Goal: Task Accomplishment & Management: Manage account settings

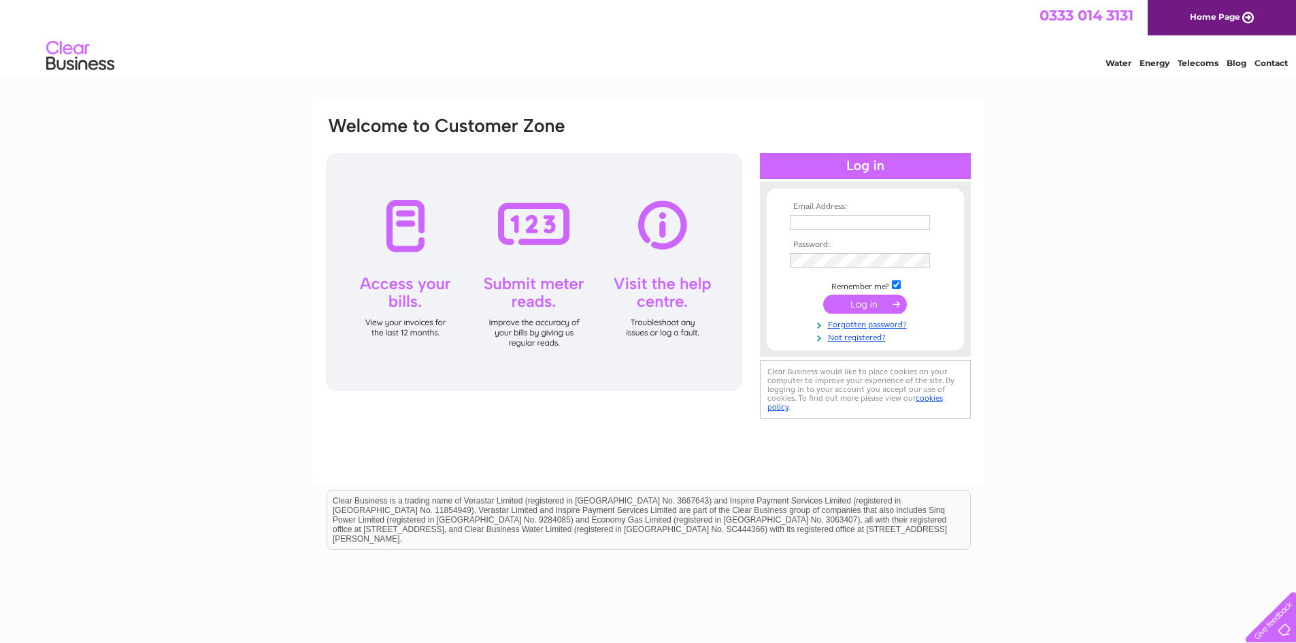
type input "[EMAIL_ADDRESS][DOMAIN_NAME]"
click at [887, 300] on input "submit" at bounding box center [865, 304] width 84 height 19
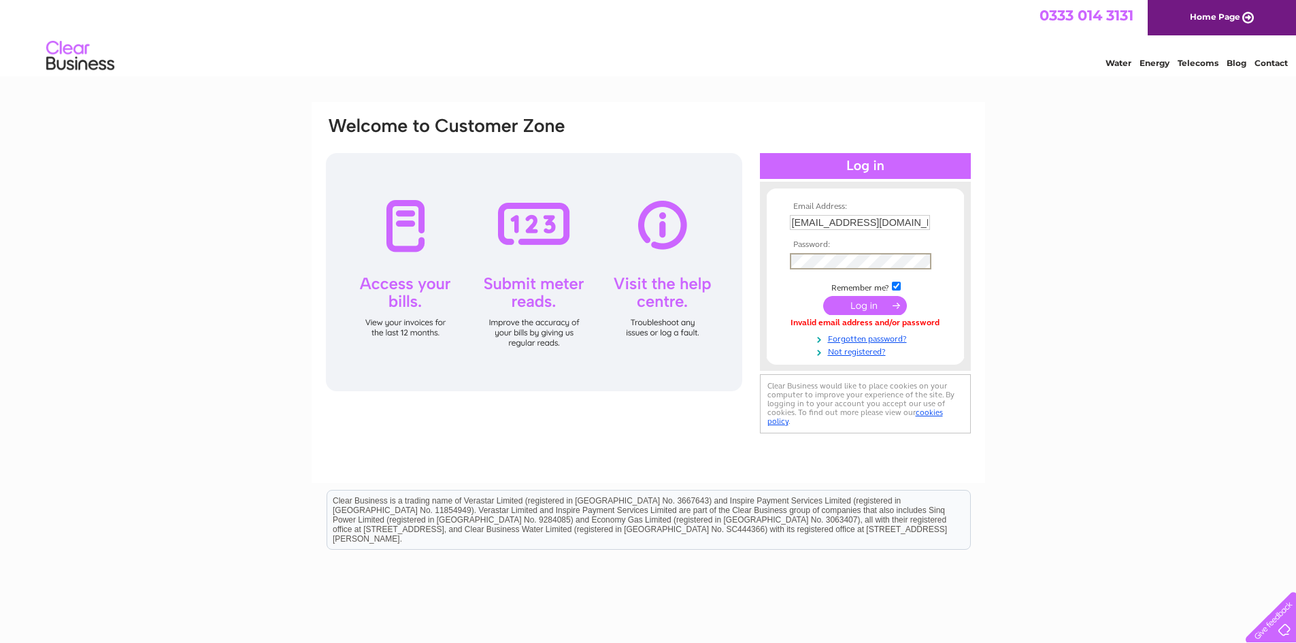
click at [896, 304] on input "submit" at bounding box center [865, 305] width 84 height 19
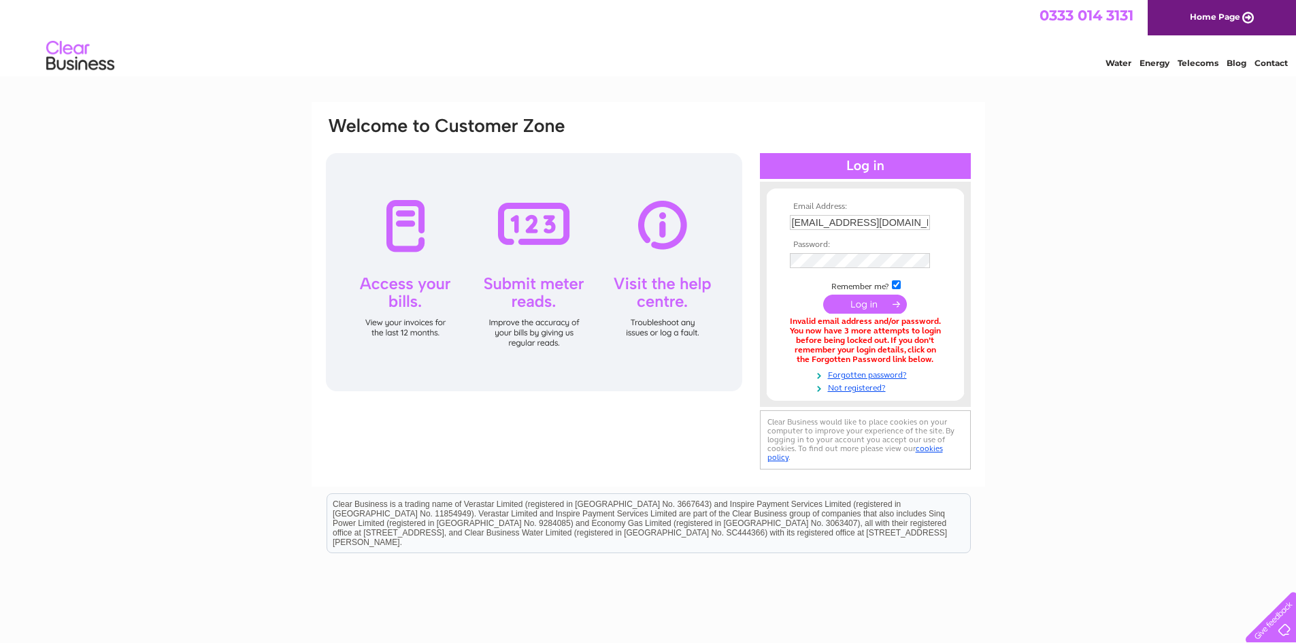
click at [873, 306] on input "submit" at bounding box center [865, 304] width 84 height 19
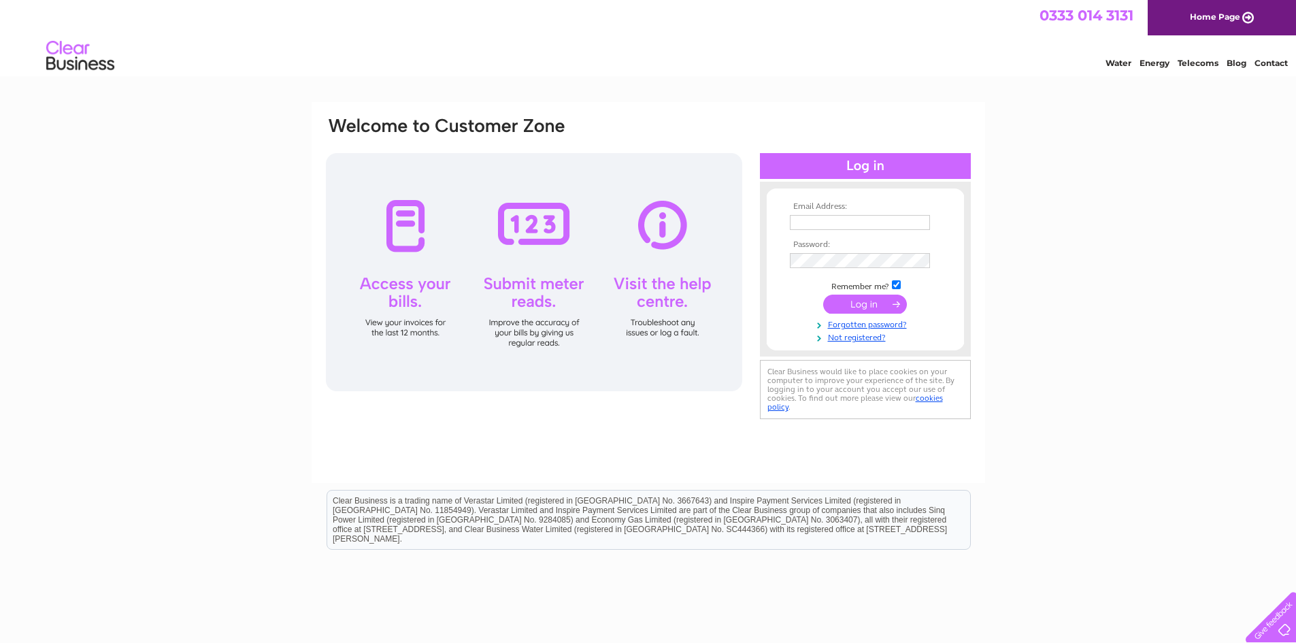
type input "[EMAIL_ADDRESS][DOMAIN_NAME]"
click at [867, 304] on input "submit" at bounding box center [865, 304] width 84 height 19
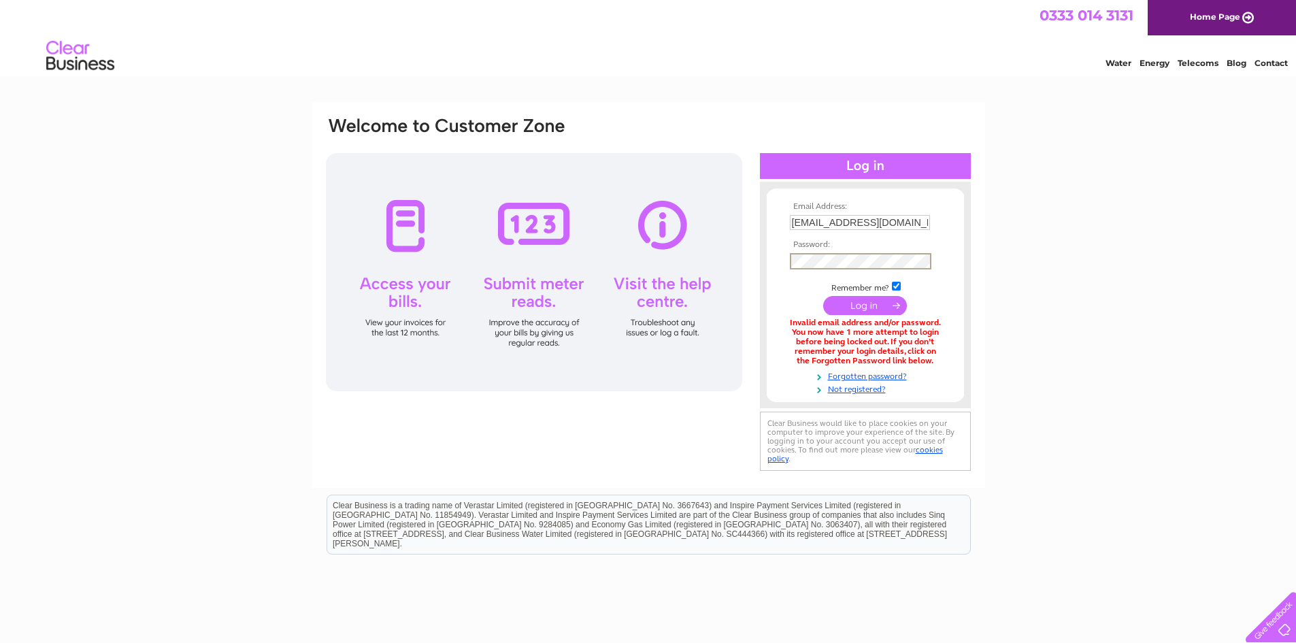
click at [887, 303] on input "submit" at bounding box center [865, 305] width 84 height 19
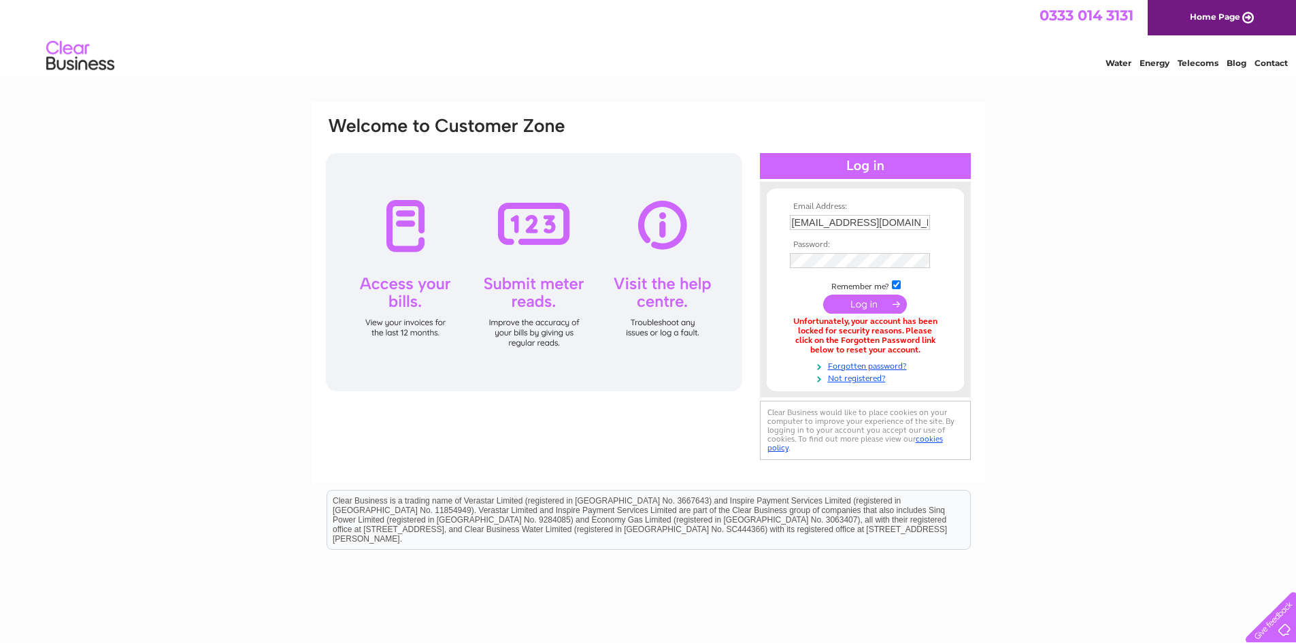
click at [887, 303] on input "submit" at bounding box center [865, 304] width 84 height 19
click at [1251, 15] on link "Home Page" at bounding box center [1222, 17] width 148 height 35
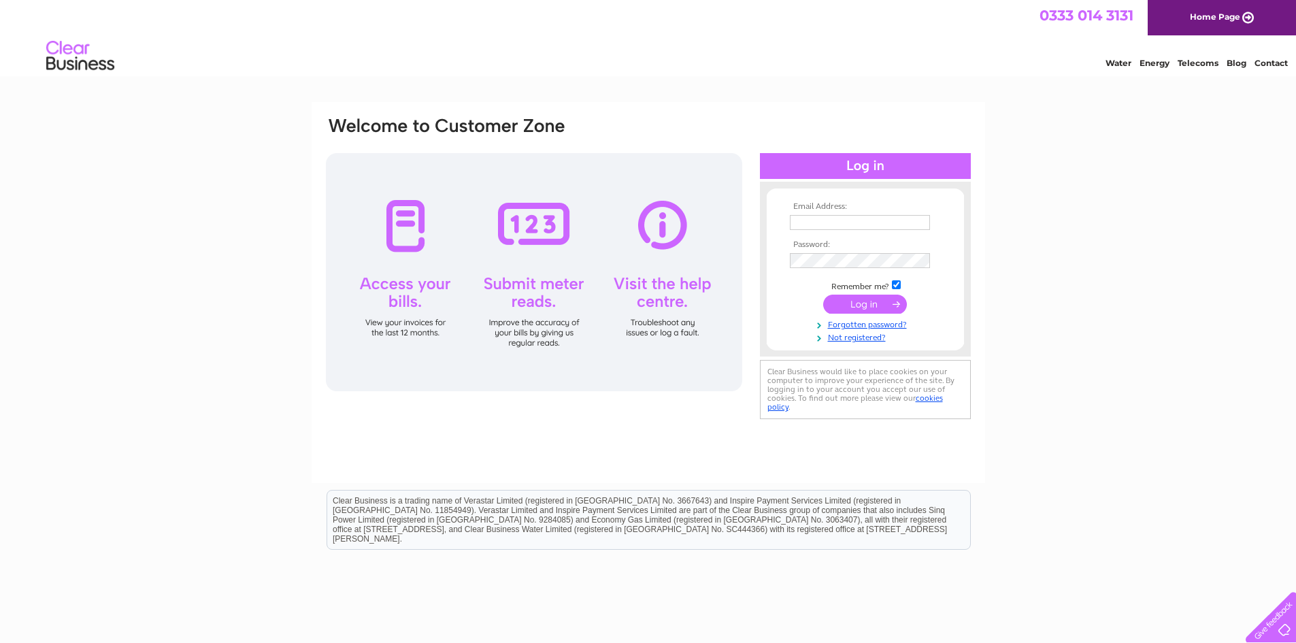
type input "[EMAIL_ADDRESS][DOMAIN_NAME]"
click at [888, 306] on input "submit" at bounding box center [865, 304] width 84 height 19
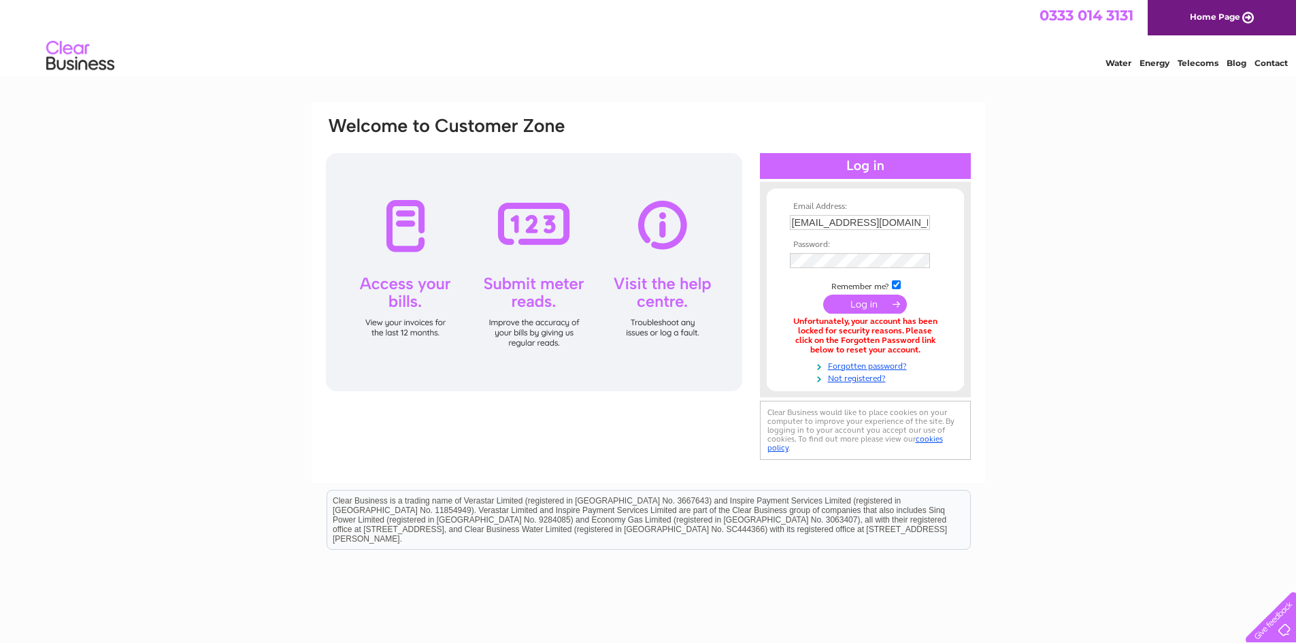
click at [1124, 65] on link "Water" at bounding box center [1119, 63] width 26 height 10
